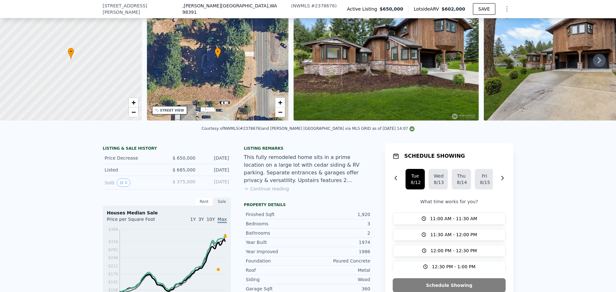
scroll to position [62, 0]
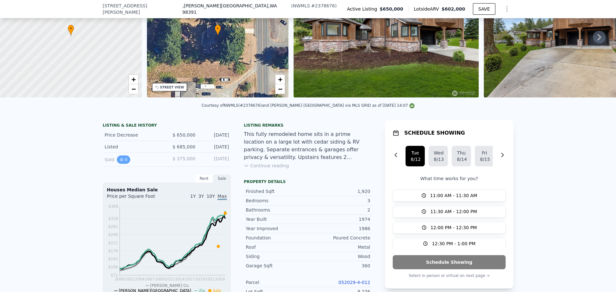
click at [123, 164] on button "0" at bounding box center [123, 160] width 13 height 8
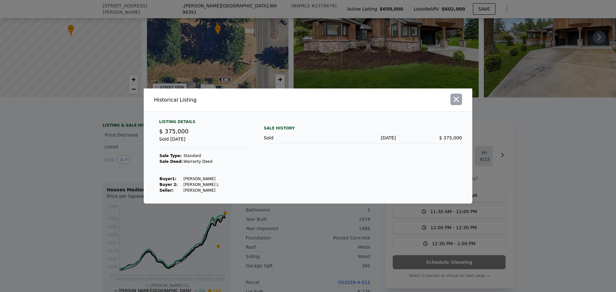
click at [461, 103] on button "button" at bounding box center [456, 100] width 12 height 12
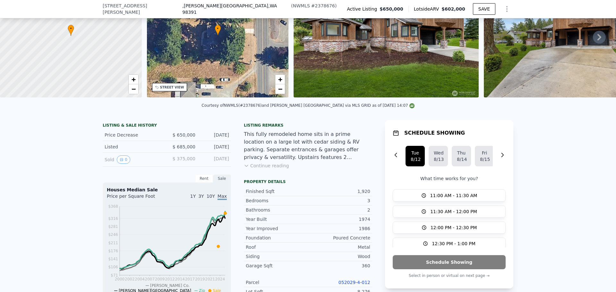
click at [423, 60] on img at bounding box center [386, 35] width 185 height 123
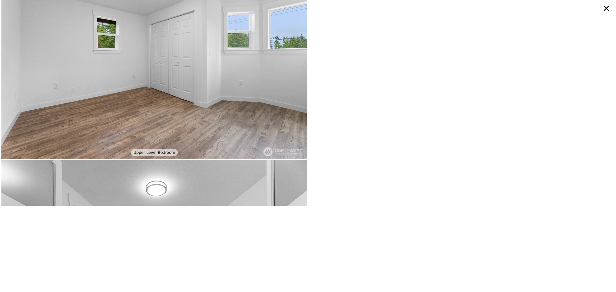
scroll to position [1629, 0]
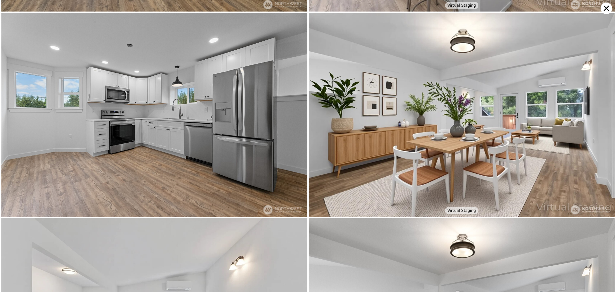
click at [603, 10] on icon at bounding box center [607, 9] width 12 height 12
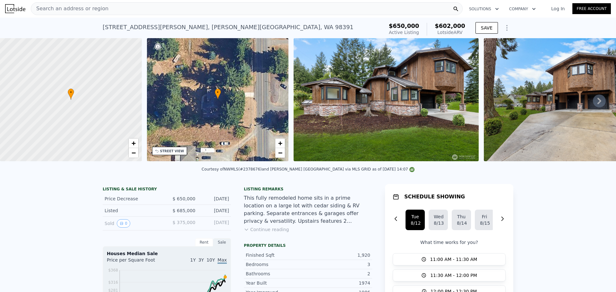
scroll to position [0, 0]
click at [82, 9] on span "Search an address or region" at bounding box center [69, 9] width 77 height 8
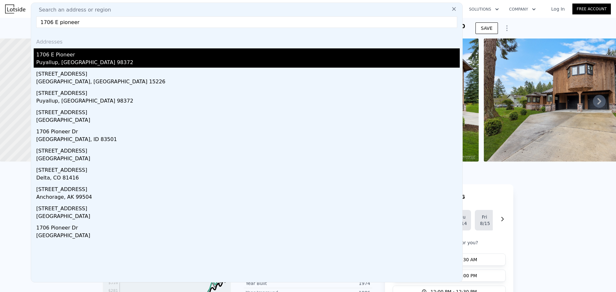
type input "1706 E pioneer"
click at [40, 55] on div "1706 E Pioneer" at bounding box center [247, 53] width 423 height 10
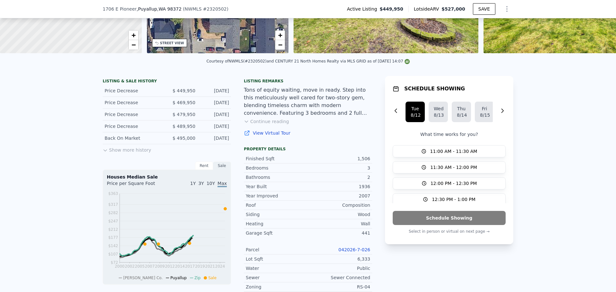
scroll to position [126, 0]
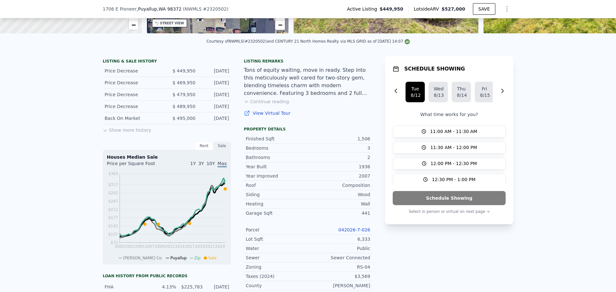
click at [266, 105] on button "Continue reading" at bounding box center [266, 101] width 45 height 6
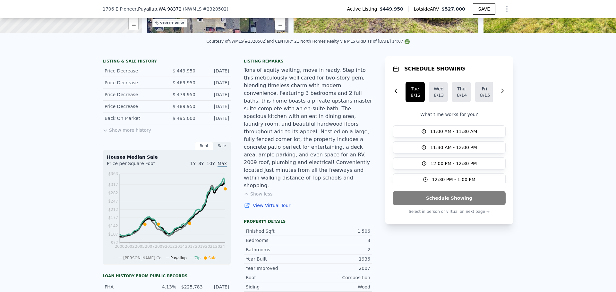
click at [130, 133] on button "Show more history" at bounding box center [127, 128] width 48 height 9
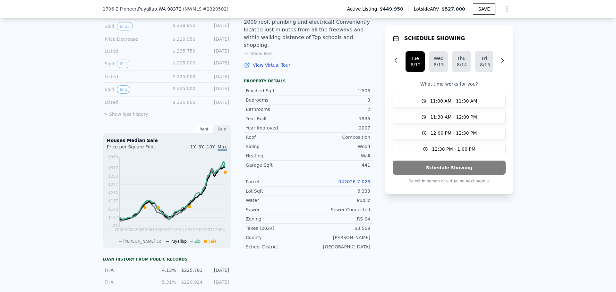
scroll to position [286, 0]
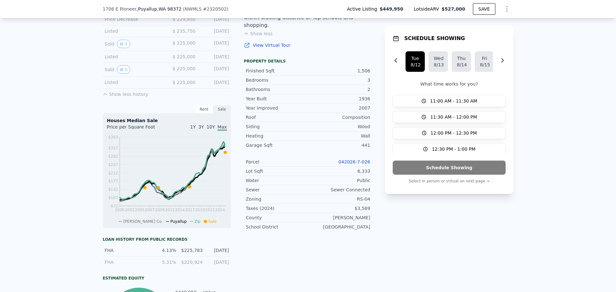
click at [353, 159] on link "042026-7-026" at bounding box center [354, 161] width 32 height 5
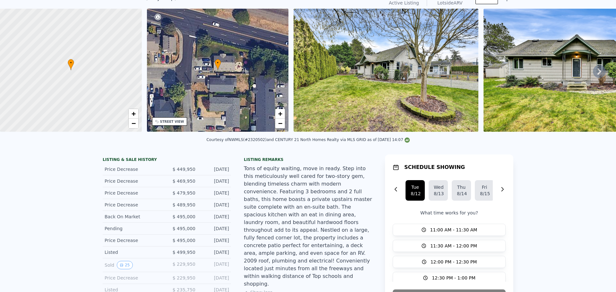
scroll to position [2, 0]
